Goal: Task Accomplishment & Management: Complete application form

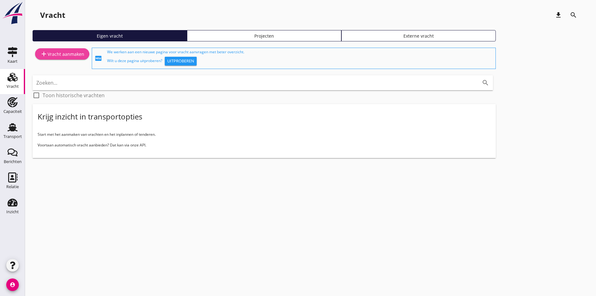
click at [64, 55] on div "add Vracht aanmaken" at bounding box center [62, 54] width 44 height 8
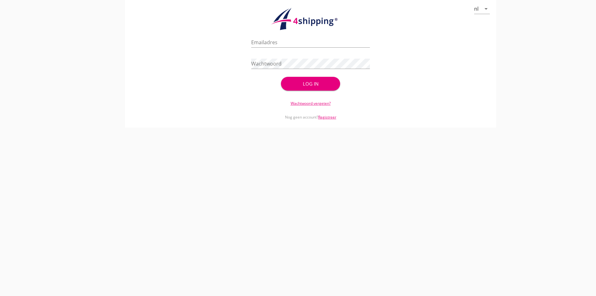
type input "[PERSON_NAME][EMAIL_ADDRESS][DOMAIN_NAME]"
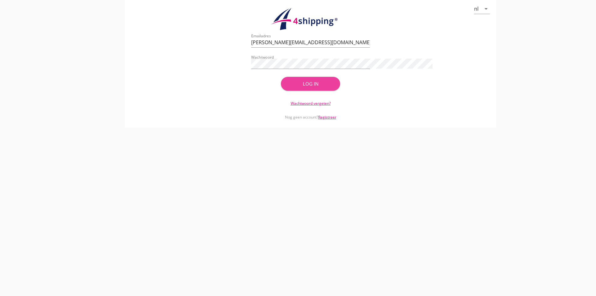
click at [305, 83] on div "Log in" at bounding box center [310, 83] width 39 height 7
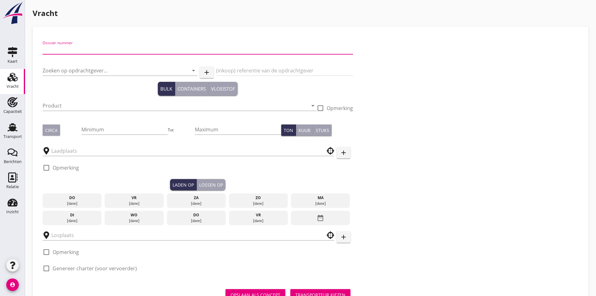
click at [100, 50] on input "Dossier nummer" at bounding box center [198, 49] width 311 height 10
type input "20250653"
click at [61, 69] on input "Zoeken op opdrachtgever..." at bounding box center [111, 70] width 137 height 10
click at [76, 71] on input "Zoeken op opdrachtgever..." at bounding box center [111, 70] width 137 height 10
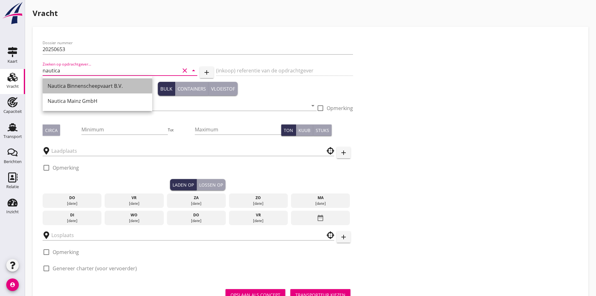
click at [86, 90] on div "Nautica Binnenscheepvaart B.V." at bounding box center [98, 85] width 100 height 15
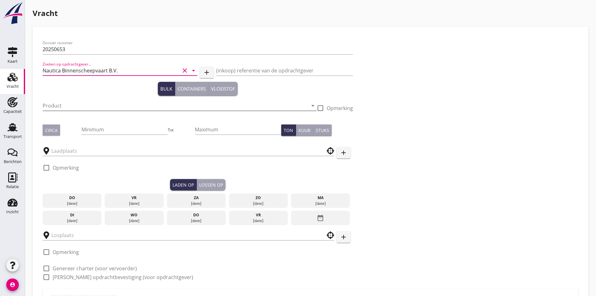
type input "Nautica Binnenscheepvaart B.V."
click at [75, 106] on input "Product" at bounding box center [175, 106] width 265 height 10
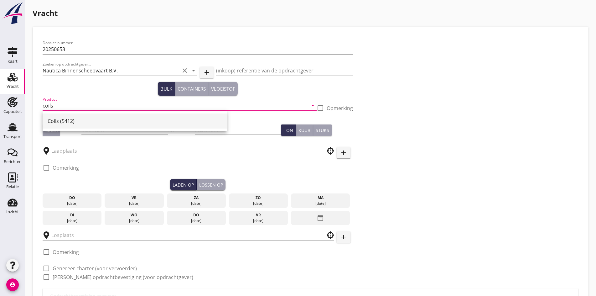
click at [83, 123] on div "Coils (5412)" at bounding box center [135, 121] width 174 height 8
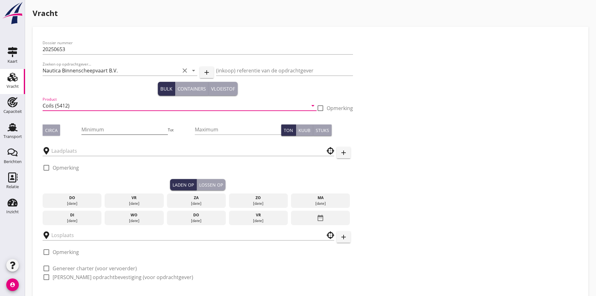
type input "Coils (5412)"
click at [81, 129] on input "Minimum" at bounding box center [124, 129] width 86 height 10
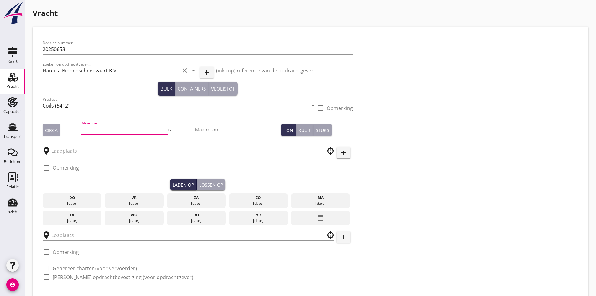
type input "2"
type input "1275"
click at [64, 128] on div "Circa" at bounding box center [62, 129] width 39 height 11
click at [46, 127] on div "Circa" at bounding box center [51, 130] width 13 height 7
click at [68, 162] on div "check_box_outline_blank Opmerking" at bounding box center [61, 169] width 36 height 19
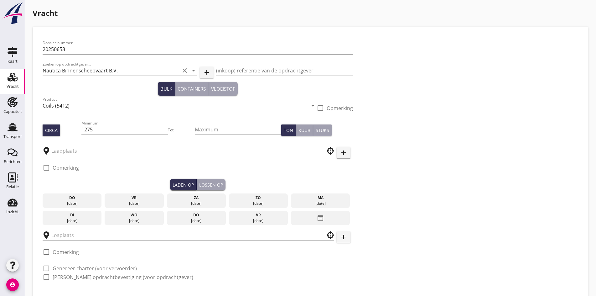
click at [68, 151] on input "text" at bounding box center [183, 151] width 265 height 10
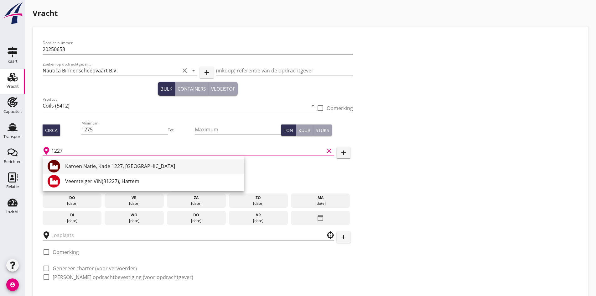
click at [91, 165] on div "Katoen Natie, Kade 1227, [GEOGRAPHIC_DATA]" at bounding box center [152, 166] width 174 height 8
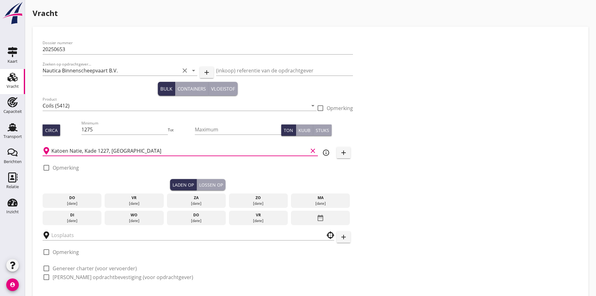
type input "Katoen Natie, Kade 1227, [GEOGRAPHIC_DATA]"
click at [106, 195] on div "vr" at bounding box center [134, 198] width 56 height 6
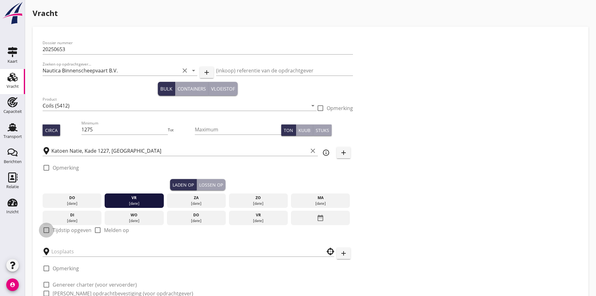
click at [44, 227] on div at bounding box center [46, 230] width 11 height 11
checkbox input "true"
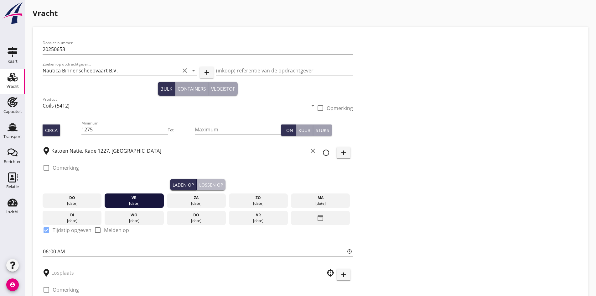
click at [197, 180] on button "Lossen op" at bounding box center [211, 184] width 29 height 11
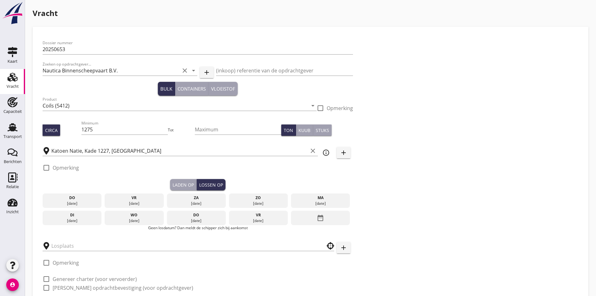
click at [66, 219] on div "[DATE]" at bounding box center [72, 221] width 56 height 6
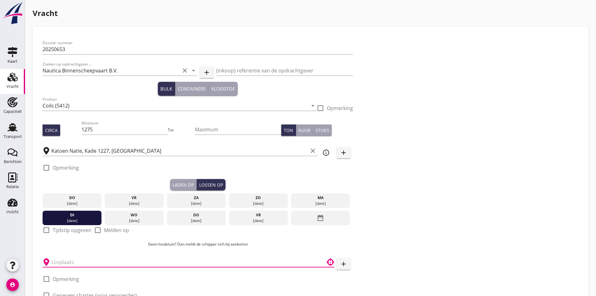
click at [57, 259] on input "text" at bounding box center [183, 262] width 265 height 10
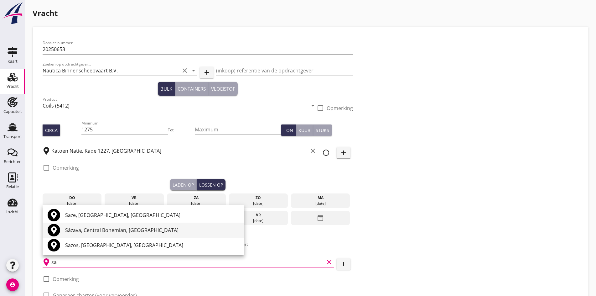
type input "s"
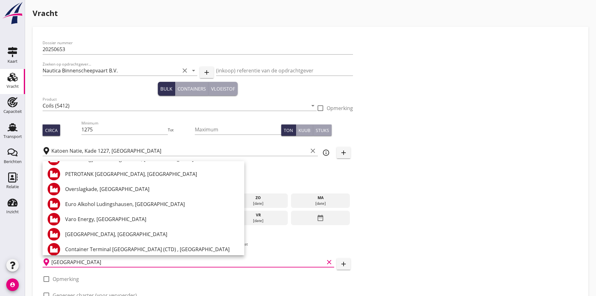
scroll to position [137, 0]
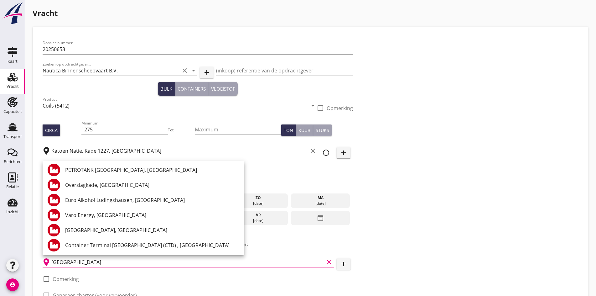
type input "[GEOGRAPHIC_DATA]"
click at [337, 264] on button "add" at bounding box center [344, 263] width 14 height 11
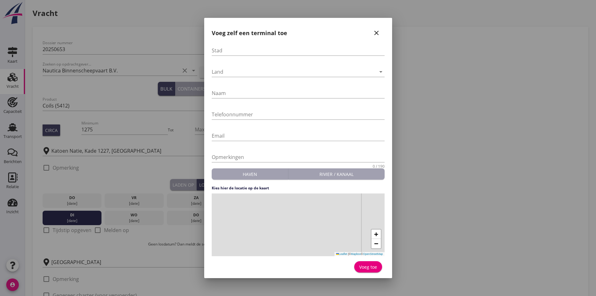
click at [228, 59] on div at bounding box center [298, 60] width 173 height 4
click at [226, 50] on input "Stad" at bounding box center [298, 50] width 173 height 10
type input "[GEOGRAPHIC_DATA]"
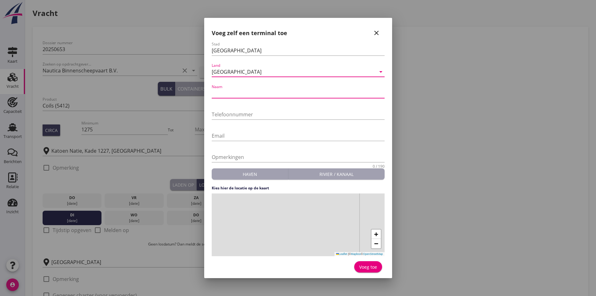
click at [231, 94] on input "Naam" at bounding box center [298, 93] width 173 height 10
type input "SAZ"
click at [215, 111] on input "Telefoonnummer" at bounding box center [298, 114] width 173 height 10
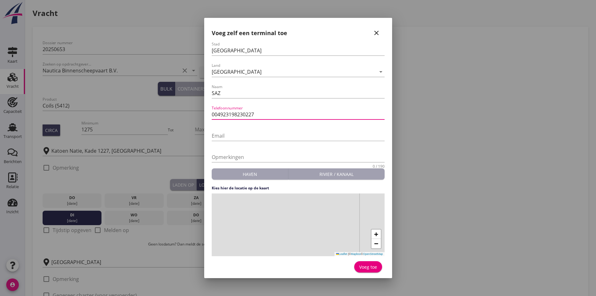
type input "004923198230227"
click at [291, 219] on div "+ − Leaflet | © Mapbox © OpenStreetMap" at bounding box center [298, 224] width 173 height 63
click at [294, 218] on div "+ − Leaflet | © Mapbox © OpenStreetMap" at bounding box center [298, 224] width 173 height 63
click at [363, 266] on div "Voeg toe" at bounding box center [368, 267] width 18 height 7
type input "SAZ"
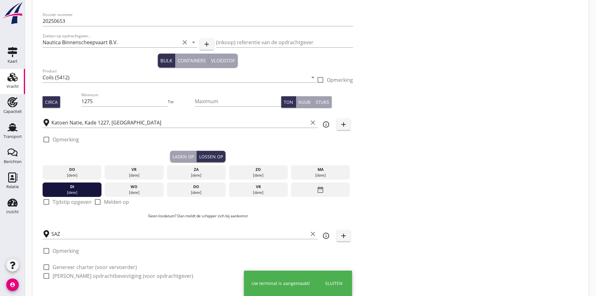
scroll to position [60, 0]
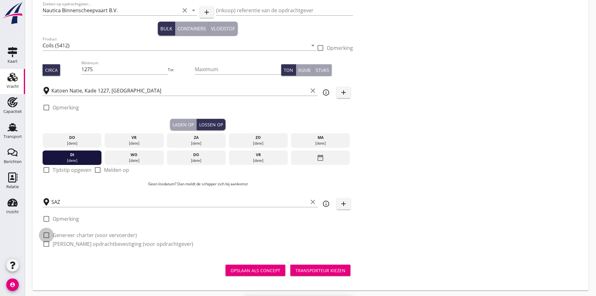
drag, startPoint x: 45, startPoint y: 228, endPoint x: 73, endPoint y: 232, distance: 28.4
click at [45, 230] on div at bounding box center [46, 235] width 11 height 11
checkbox input "true"
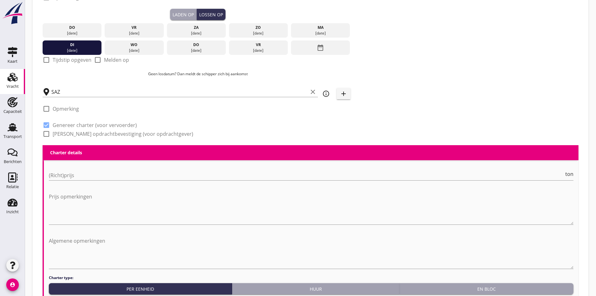
scroll to position [217, 0]
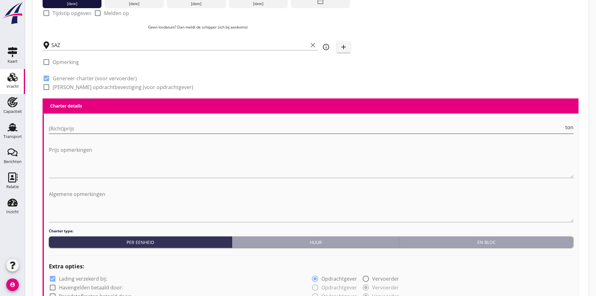
click at [61, 130] on input "(Richt)prijs" at bounding box center [306, 128] width 515 height 10
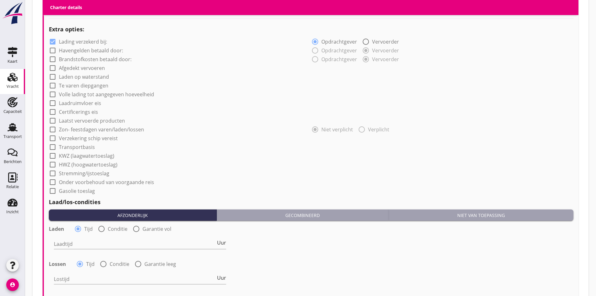
scroll to position [467, 0]
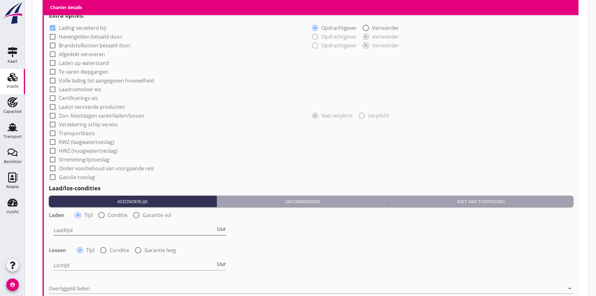
type input "10"
click at [86, 227] on input "Laadtijd" at bounding box center [135, 230] width 162 height 10
type input "24"
click at [67, 264] on input "Lostijd" at bounding box center [135, 265] width 162 height 10
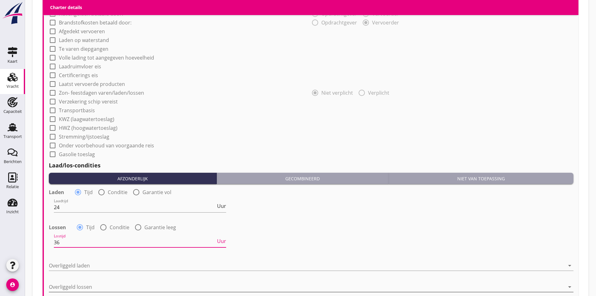
scroll to position [561, 0]
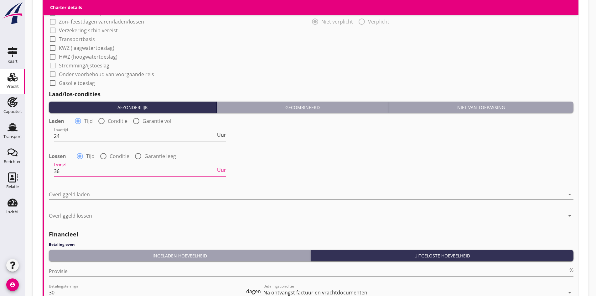
type input "36"
click at [71, 186] on div "Overliggeld laden arrow_drop_down" at bounding box center [311, 195] width 525 height 20
click at [68, 190] on div at bounding box center [307, 194] width 516 height 10
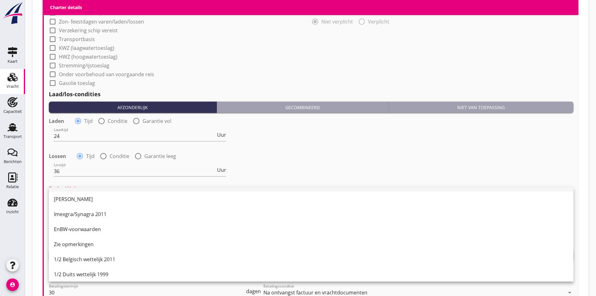
scroll to position [125, 0]
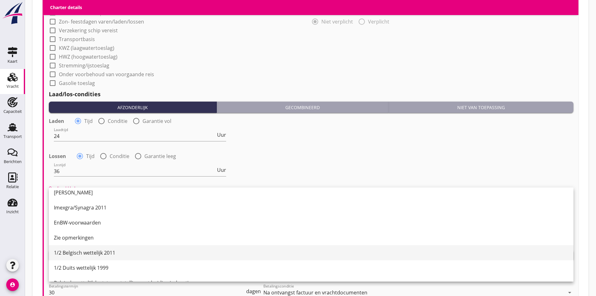
click at [90, 250] on div "1/2 Belgisch wettelijk 2011" at bounding box center [311, 253] width 515 height 8
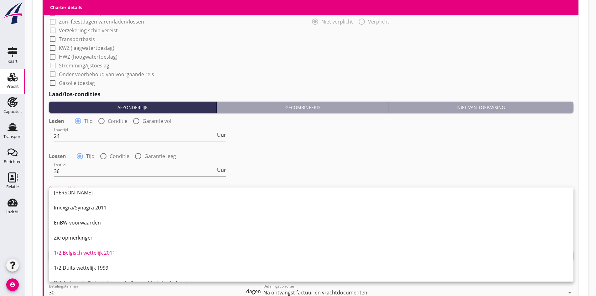
click at [72, 214] on div at bounding box center [307, 216] width 516 height 10
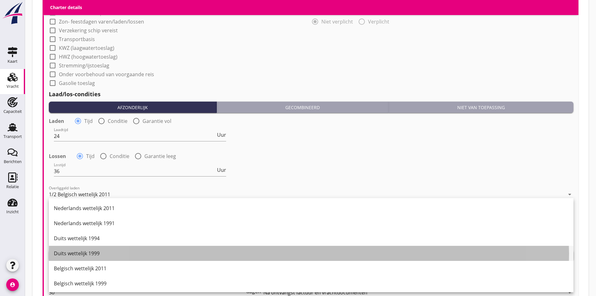
click at [80, 255] on div "Duits wettelijk 1999" at bounding box center [311, 253] width 515 height 8
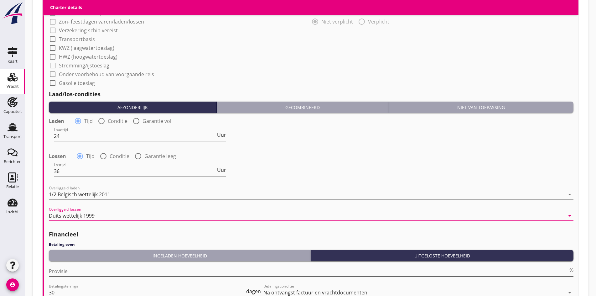
click at [79, 269] on input "Provisie" at bounding box center [308, 271] width 519 height 10
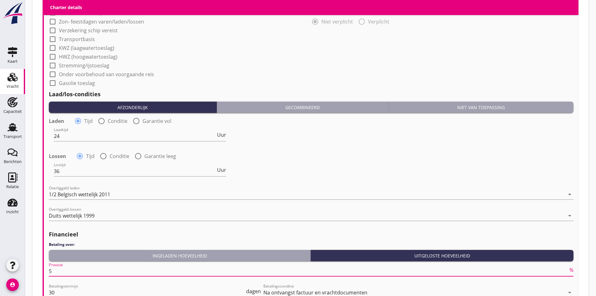
type input "5"
click at [236, 235] on h2 "Financieel" at bounding box center [311, 234] width 525 height 8
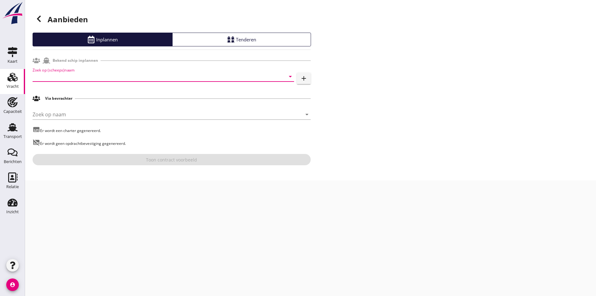
click at [45, 76] on input "Zoek op (scheeps)naam" at bounding box center [155, 76] width 244 height 10
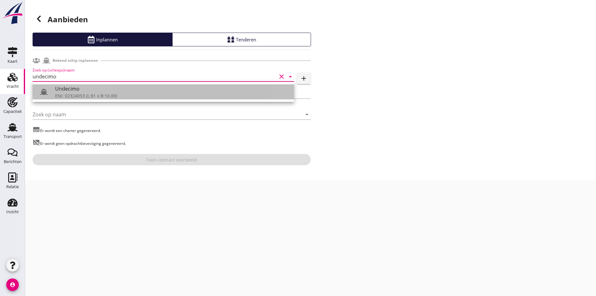
click at [129, 88] on div "Undecimo" at bounding box center [172, 89] width 234 height 8
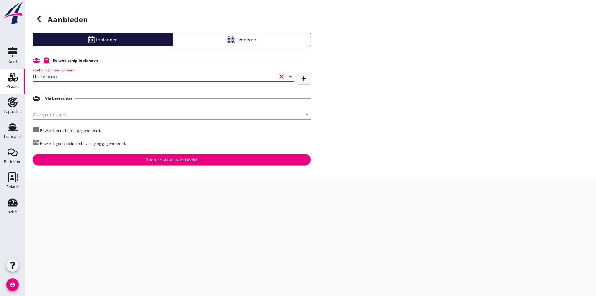
type input "Undecimo"
click at [142, 156] on div "Toon contract voorbeeld" at bounding box center [172, 159] width 268 height 7
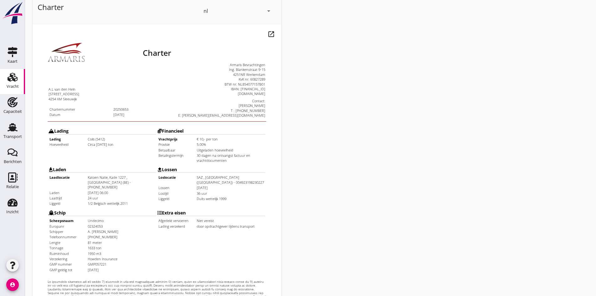
scroll to position [168, 0]
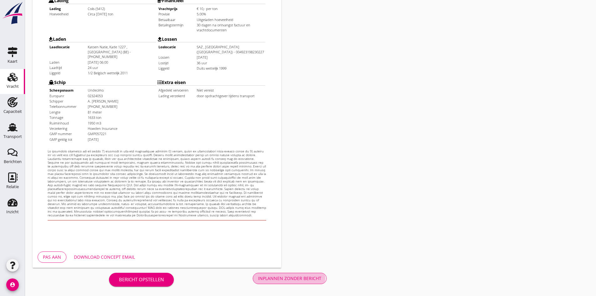
click at [258, 278] on div "Inplannen zonder bericht" at bounding box center [289, 278] width 63 height 7
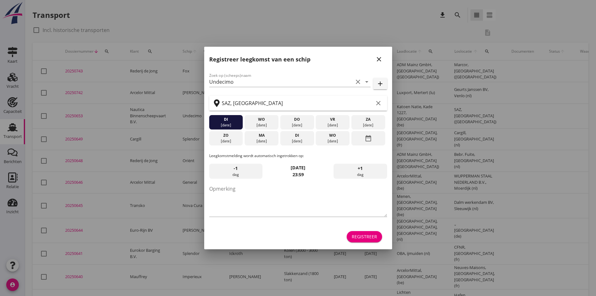
click at [378, 60] on icon "close" at bounding box center [379, 59] width 8 height 8
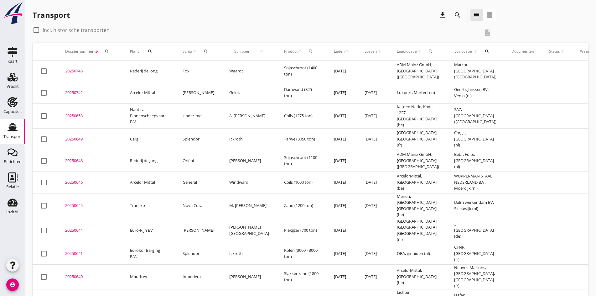
click at [77, 115] on div "20250653" at bounding box center [90, 116] width 50 height 6
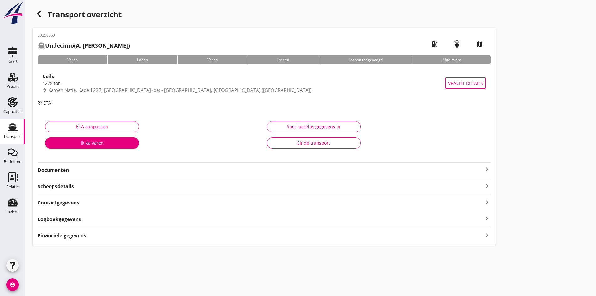
click at [483, 171] on icon "keyboard_arrow_right" at bounding box center [487, 169] width 8 height 8
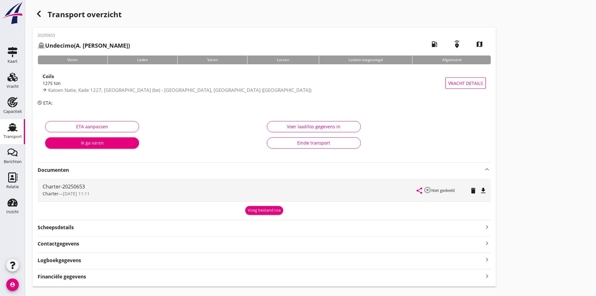
click at [480, 193] on icon "file_download" at bounding box center [484, 191] width 8 height 8
